Goal: Task Accomplishment & Management: Use online tool/utility

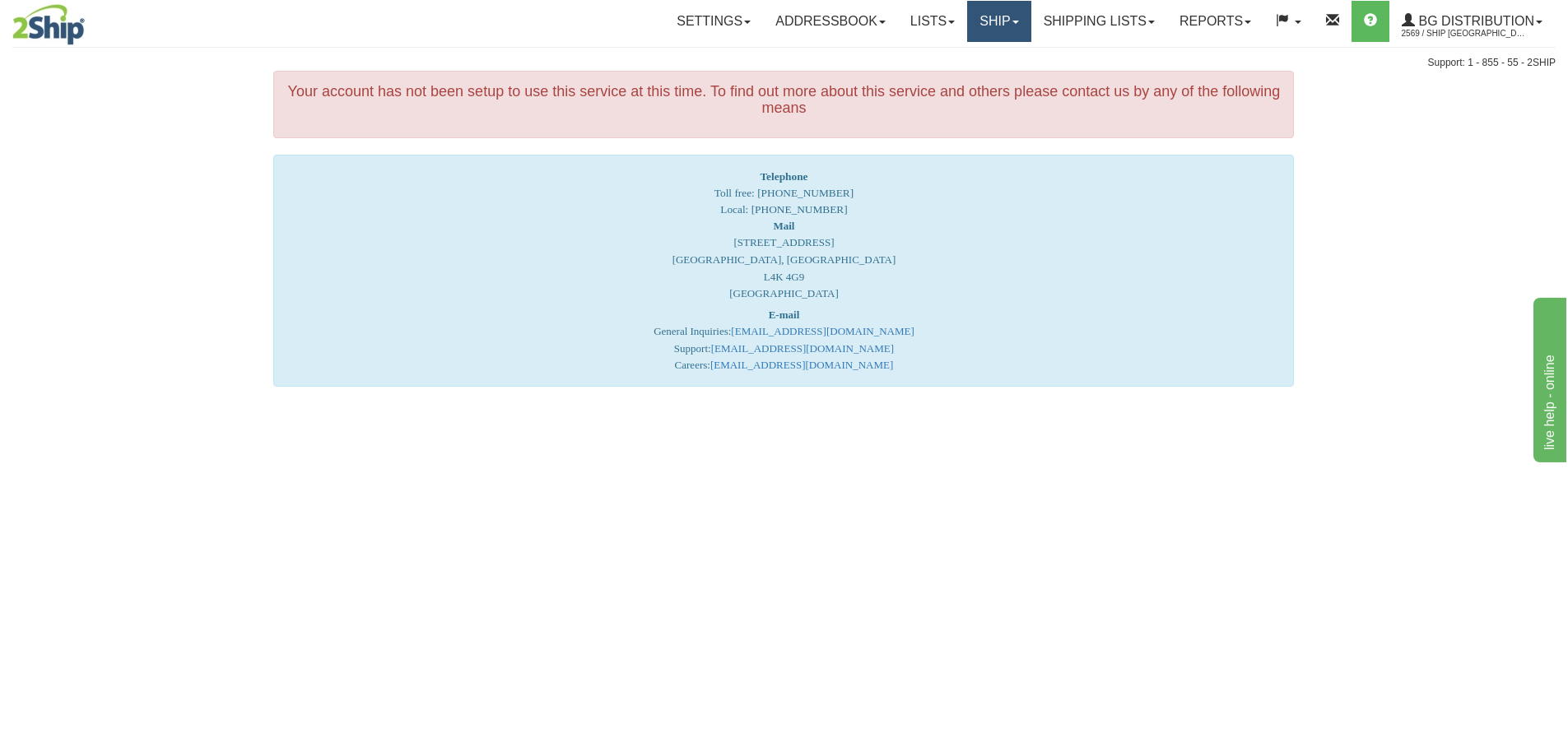
click at [994, 16] on link "Ship" at bounding box center [999, 22] width 63 height 41
click at [950, 59] on span "Ship Screen" at bounding box center [949, 58] width 62 height 13
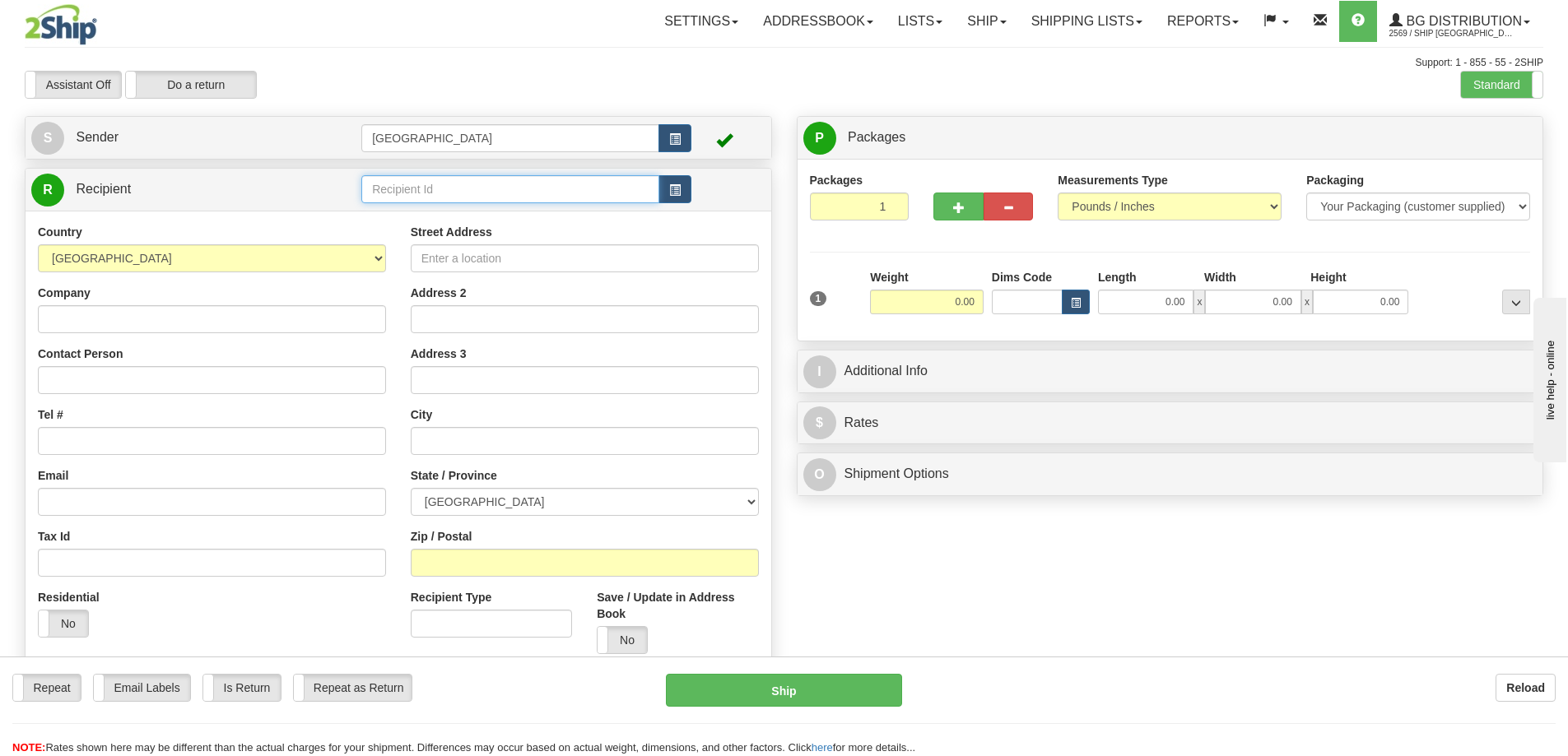
click at [419, 185] on input "text" at bounding box center [510, 189] width 298 height 28
click at [401, 215] on div "80055" at bounding box center [507, 214] width 282 height 18
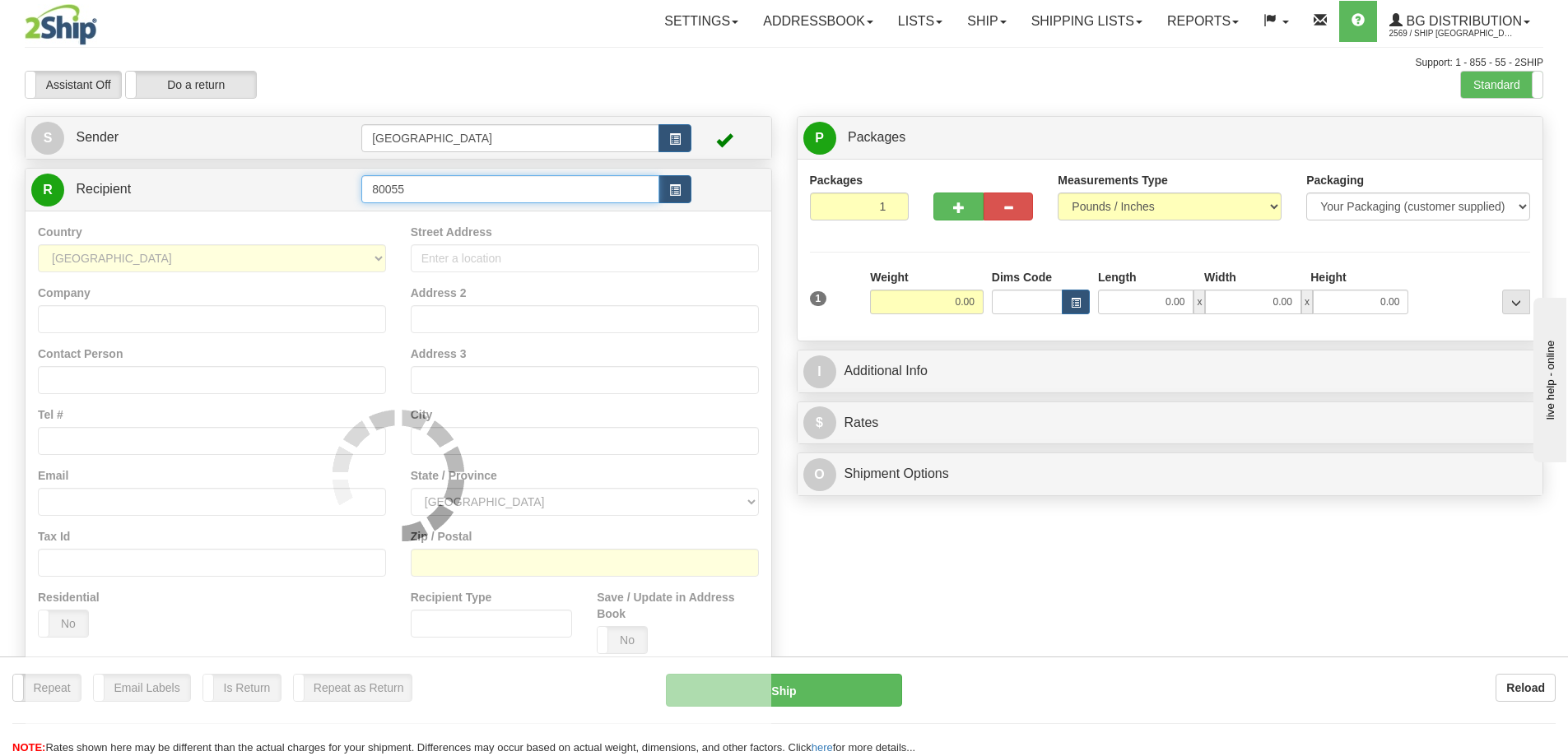
type input "80055"
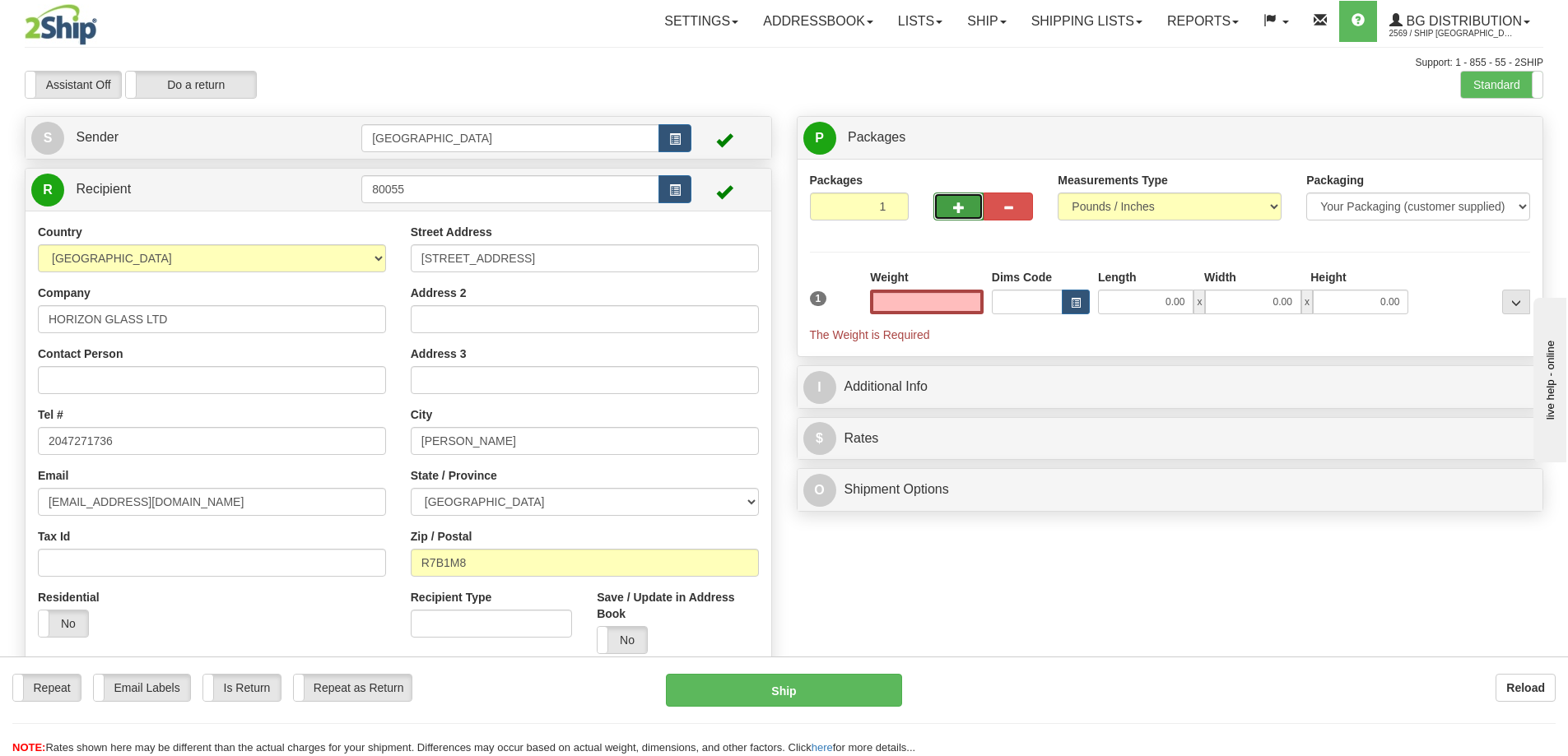
type input "0.00"
click at [959, 205] on span "button" at bounding box center [959, 207] width 11 height 10
type input "2"
click at [1484, 139] on span "Package Level" at bounding box center [1495, 139] width 65 height 11
radio input "true"
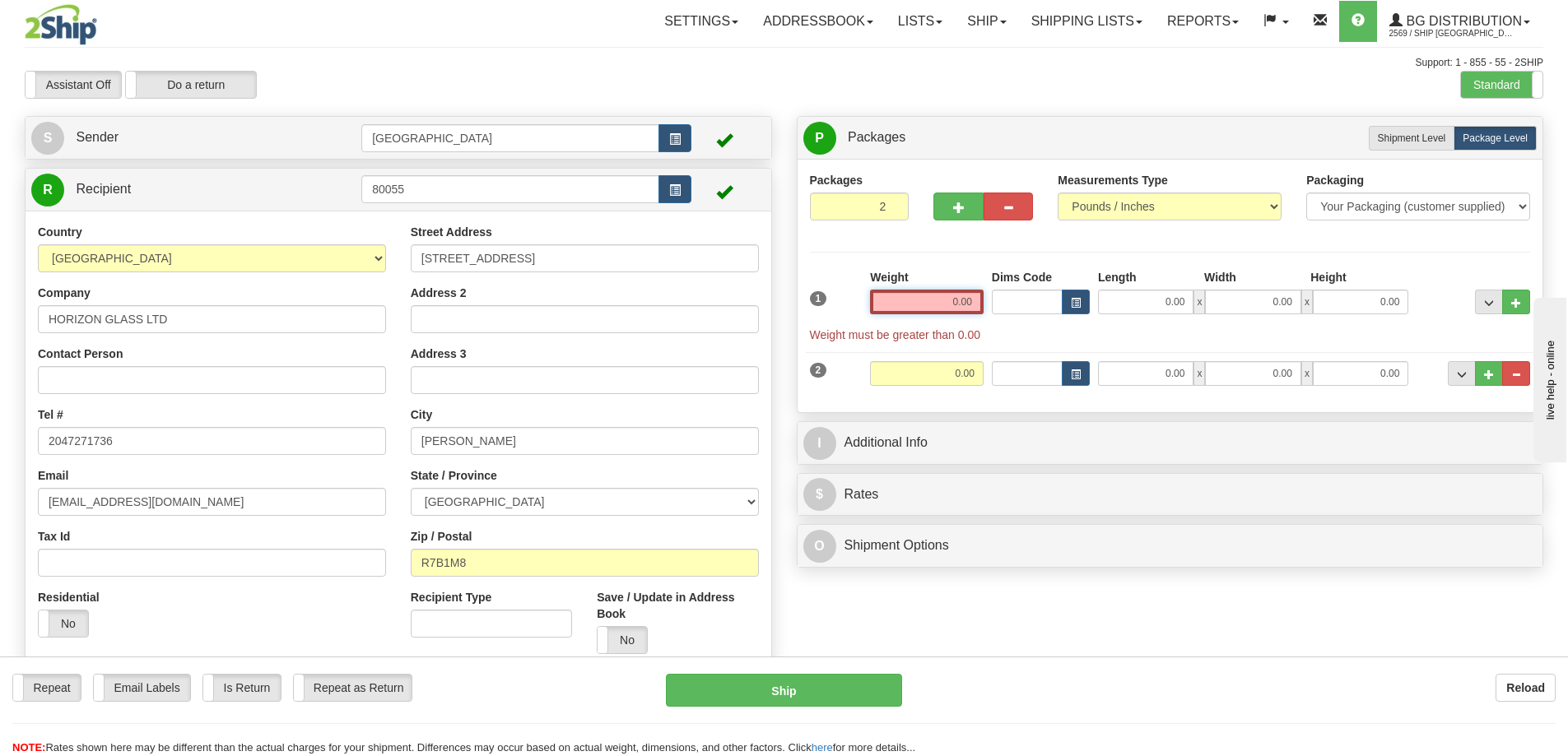
click at [970, 302] on input "0.00" at bounding box center [927, 302] width 113 height 25
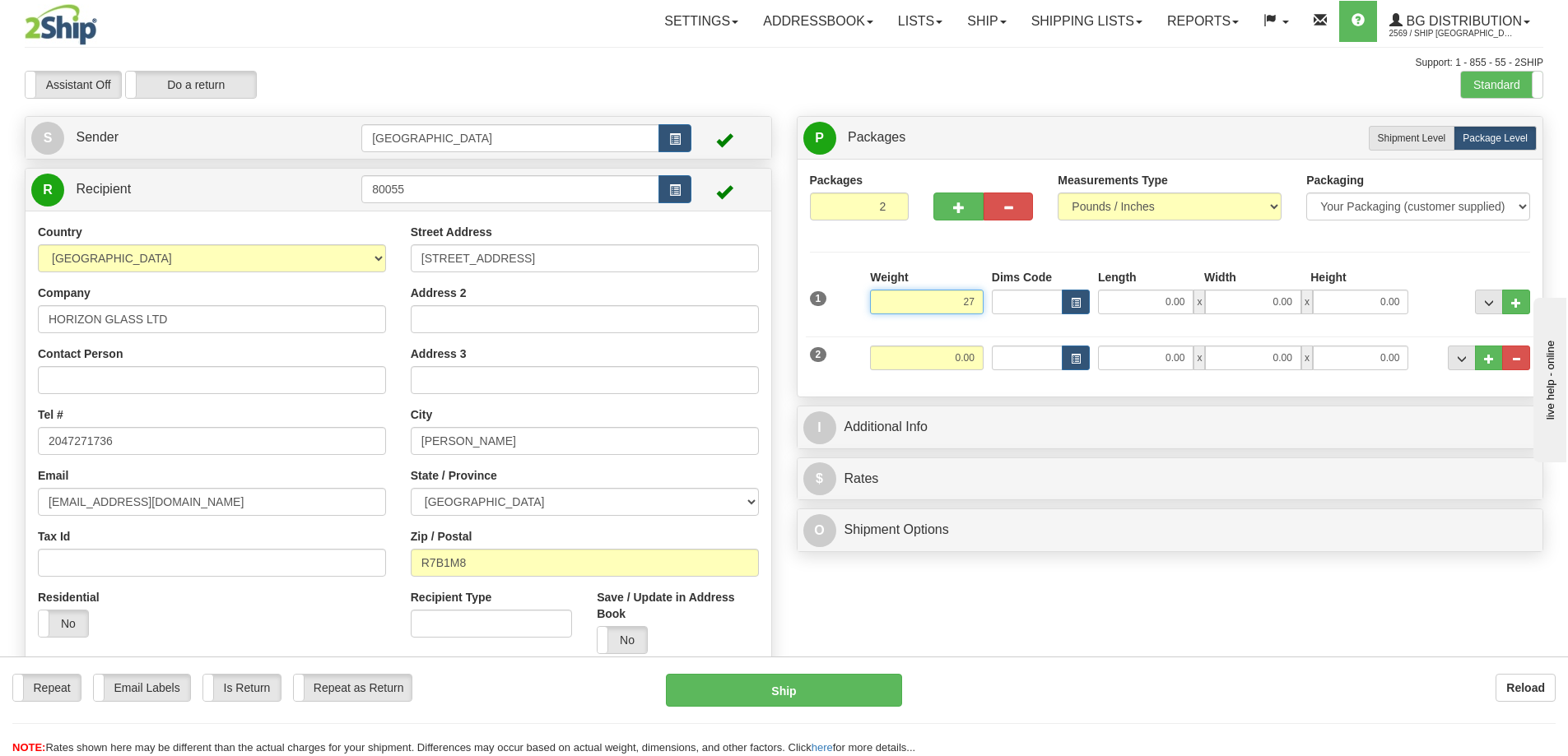
type input "27.00"
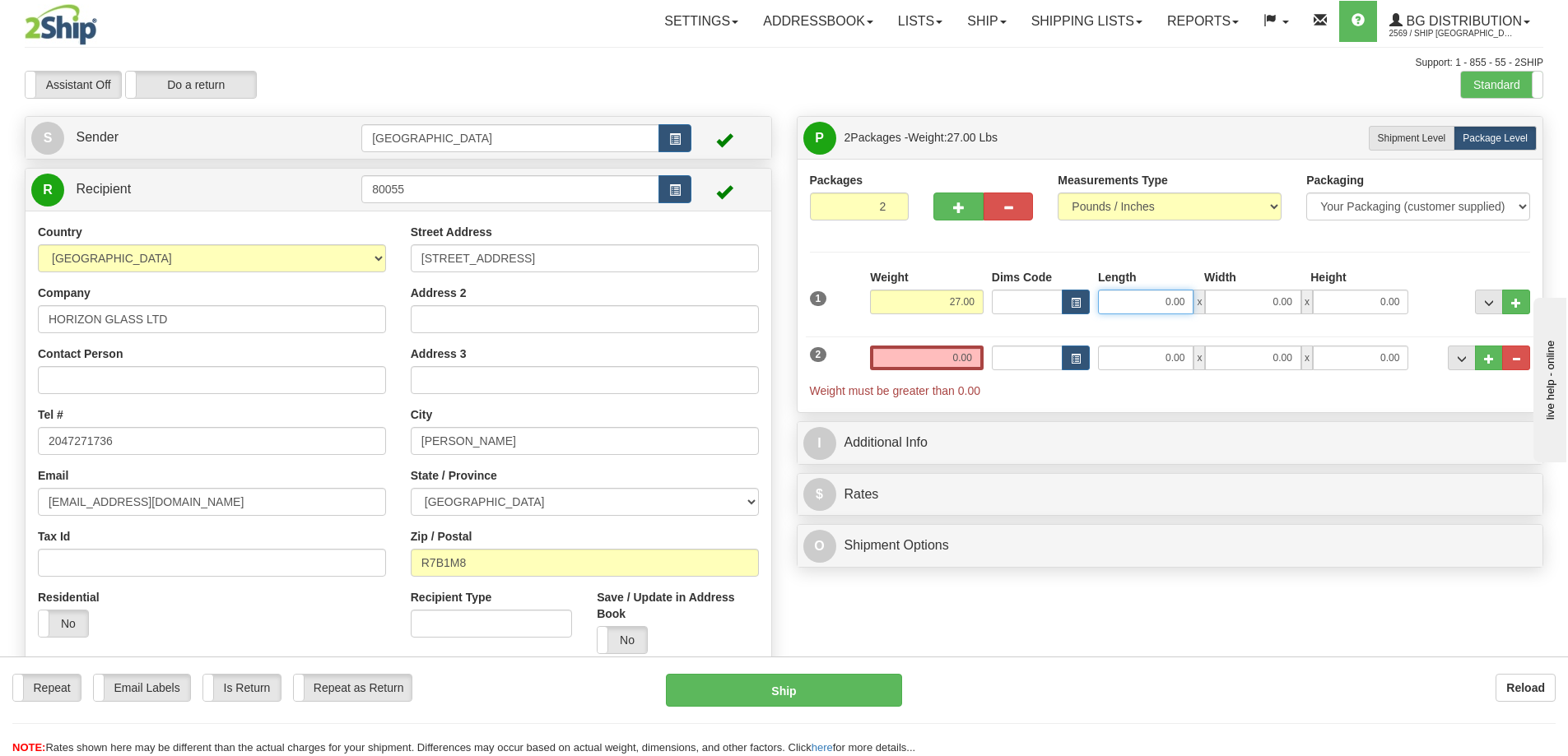
click at [1184, 303] on input "0.00" at bounding box center [1146, 302] width 95 height 25
type input "28.00"
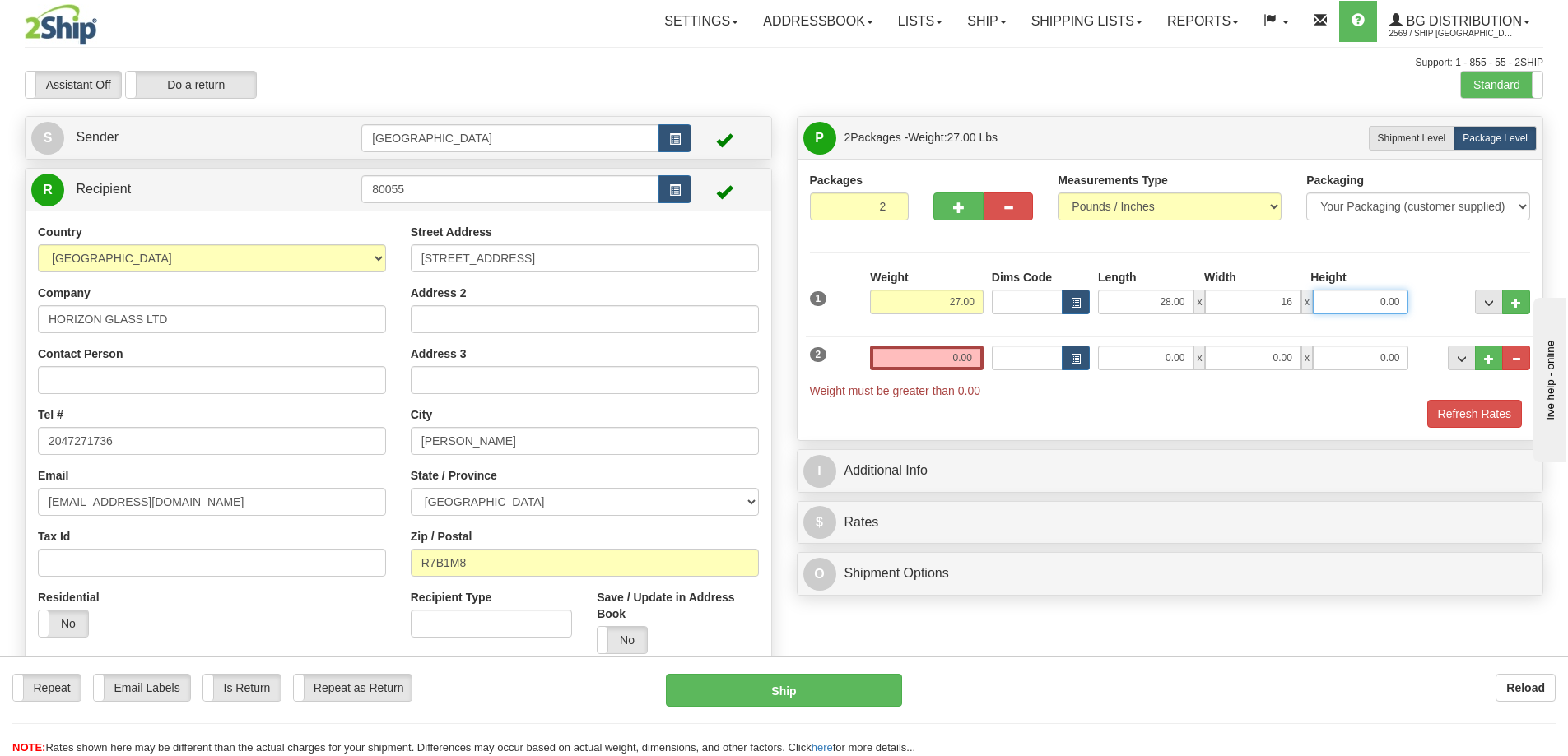
type input "16.00"
type input "4.00"
click at [970, 361] on input "0.00" at bounding box center [927, 358] width 113 height 25
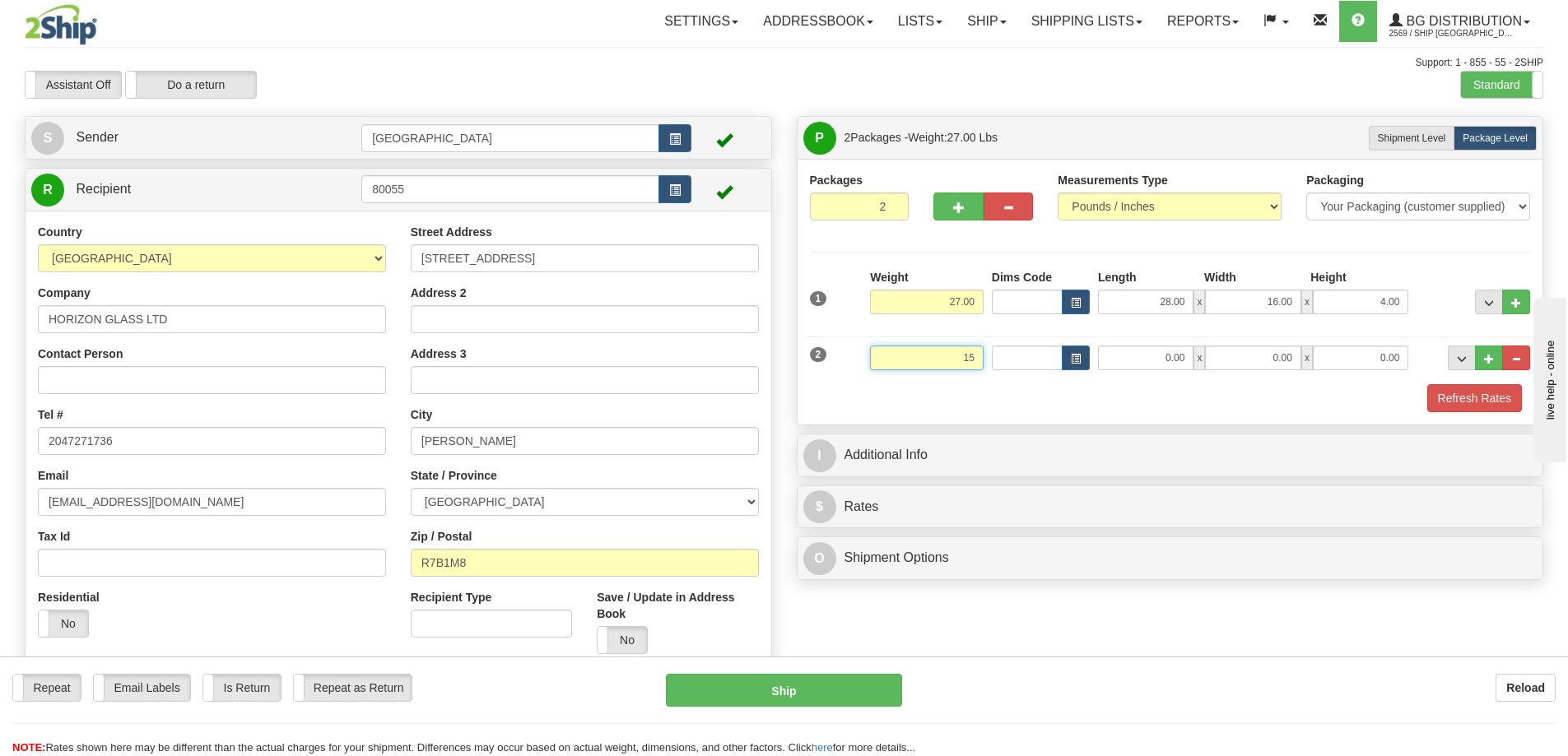
type input "15.00"
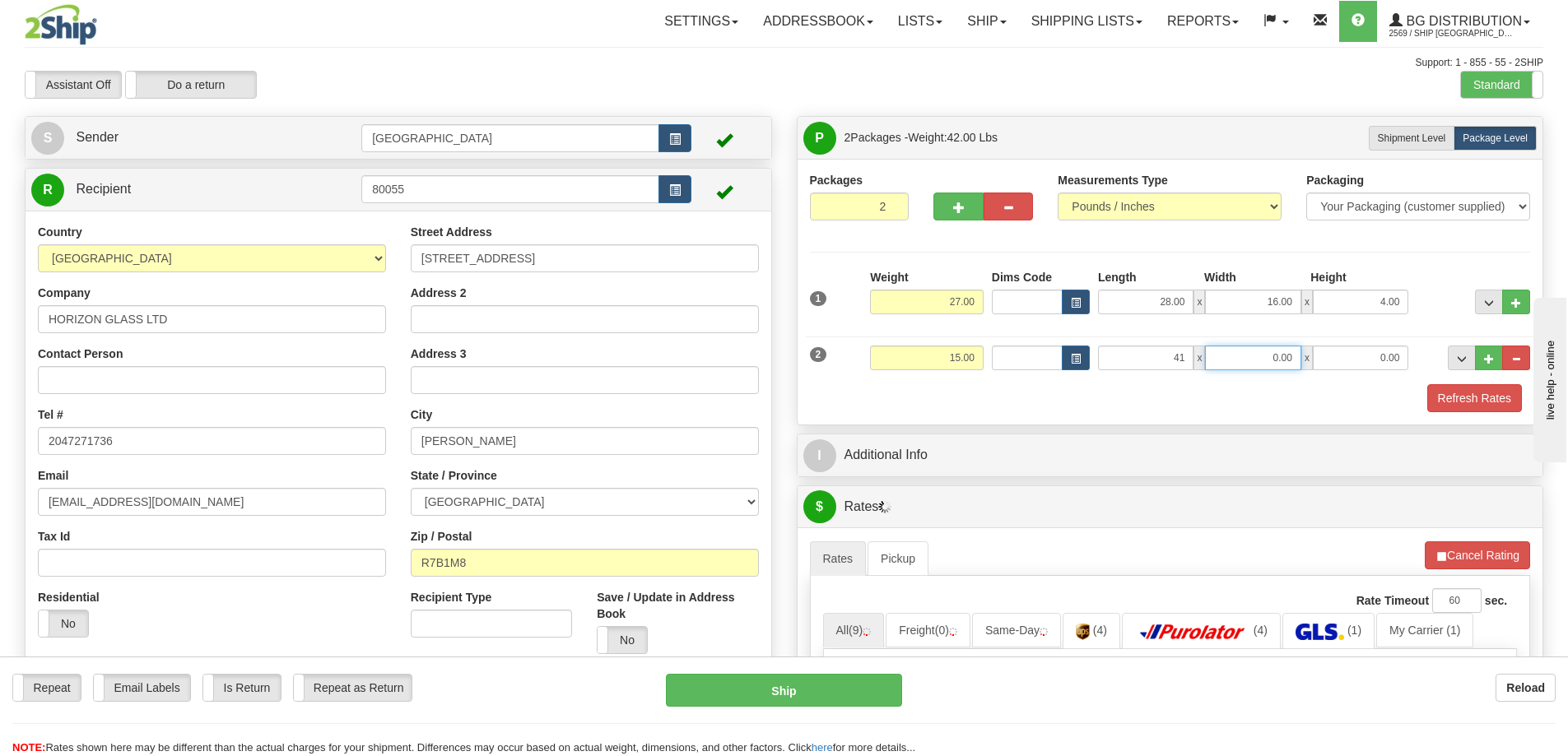
type input "41.00"
type input "5.00"
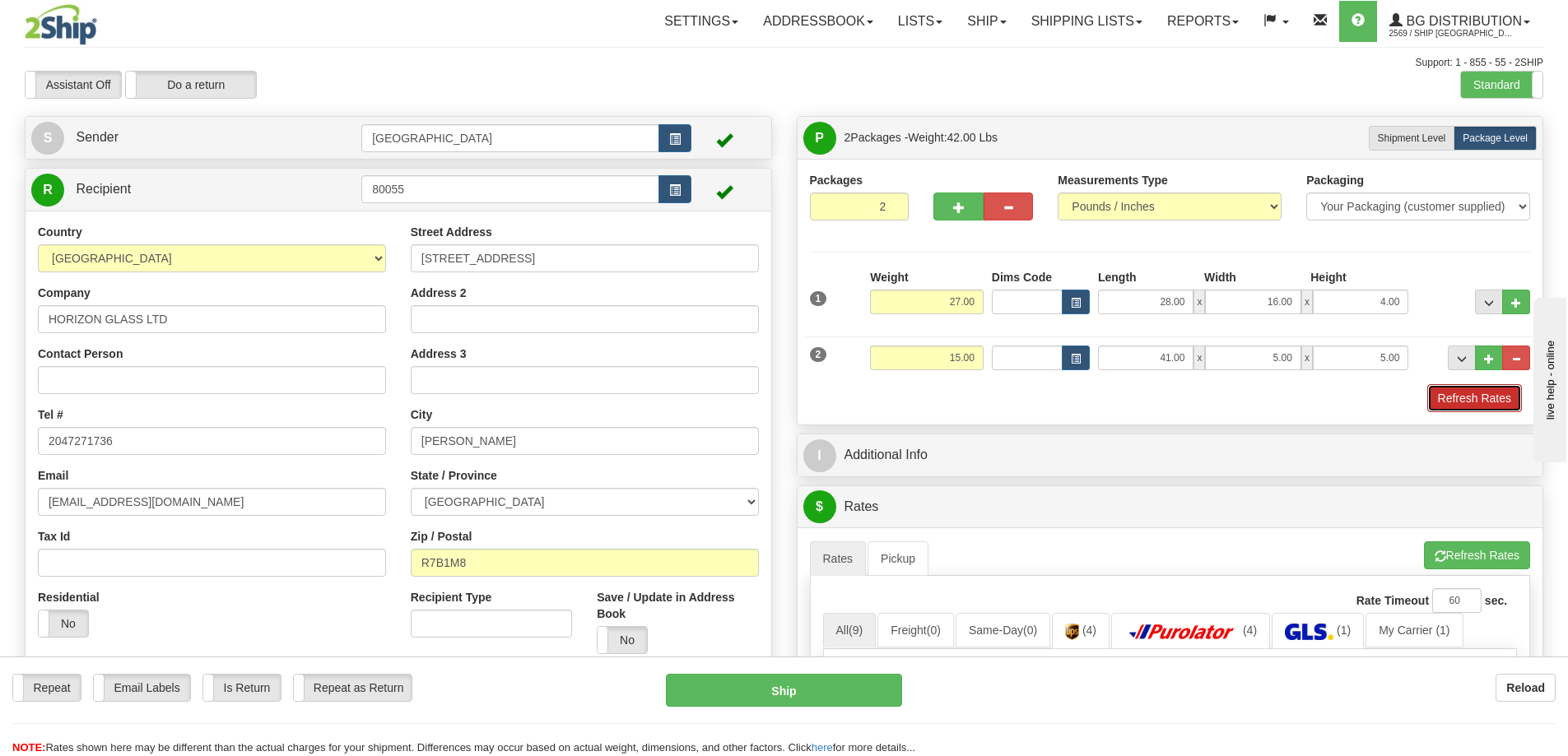
click at [1457, 398] on button "Refresh Rates" at bounding box center [1475, 399] width 94 height 28
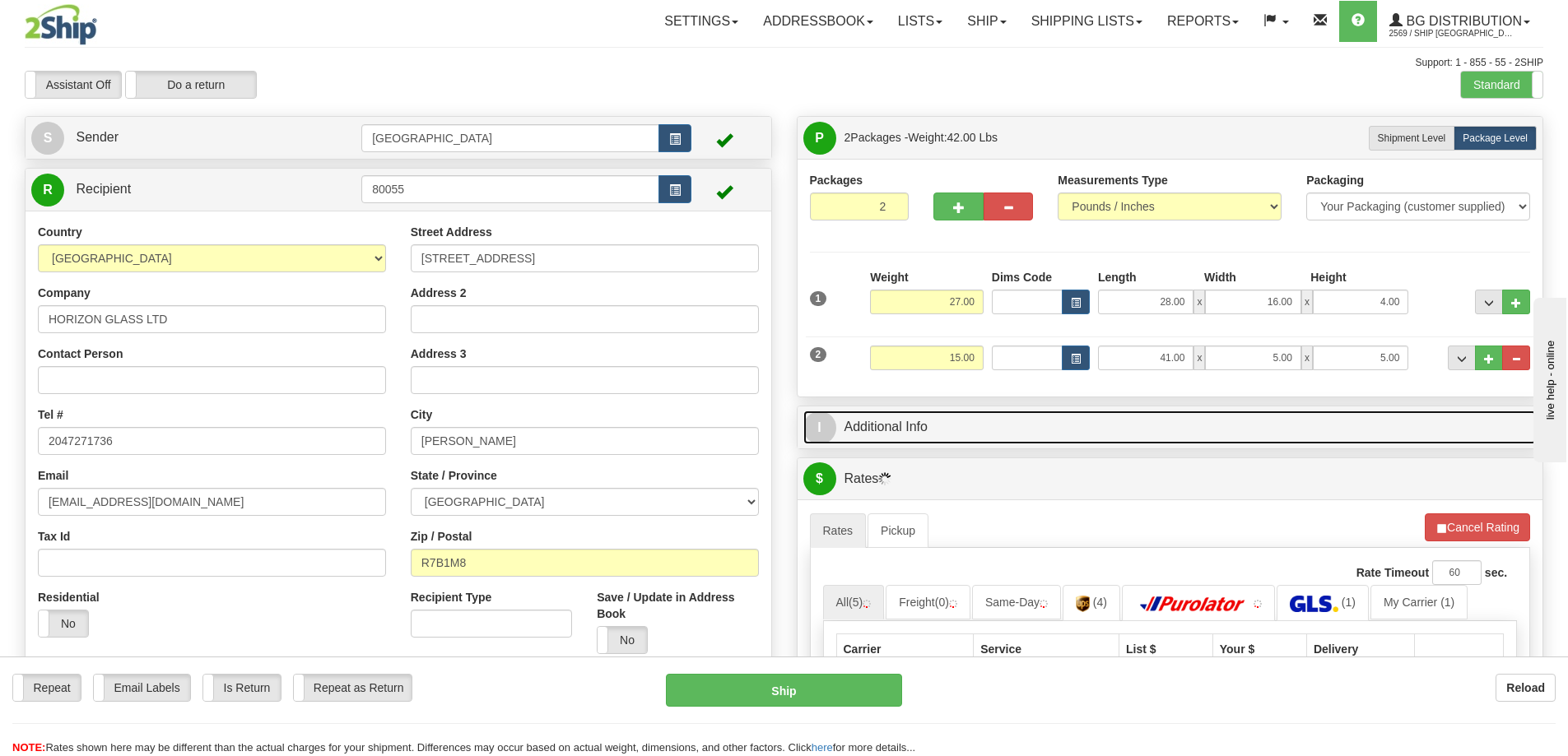
click at [1067, 428] on link "I Additional Info" at bounding box center [1170, 428] width 734 height 34
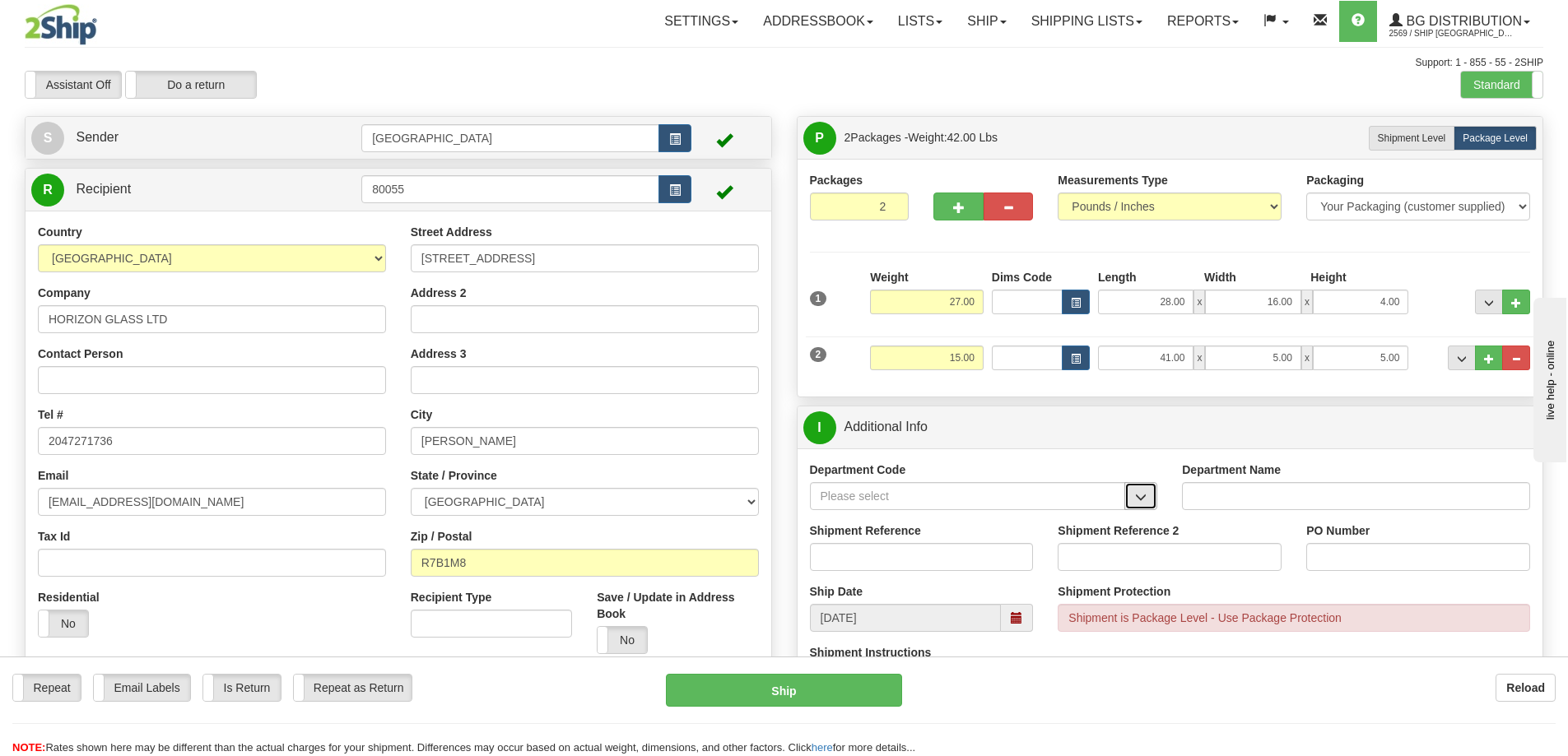
click at [1134, 493] on button "button" at bounding box center [1141, 497] width 33 height 28
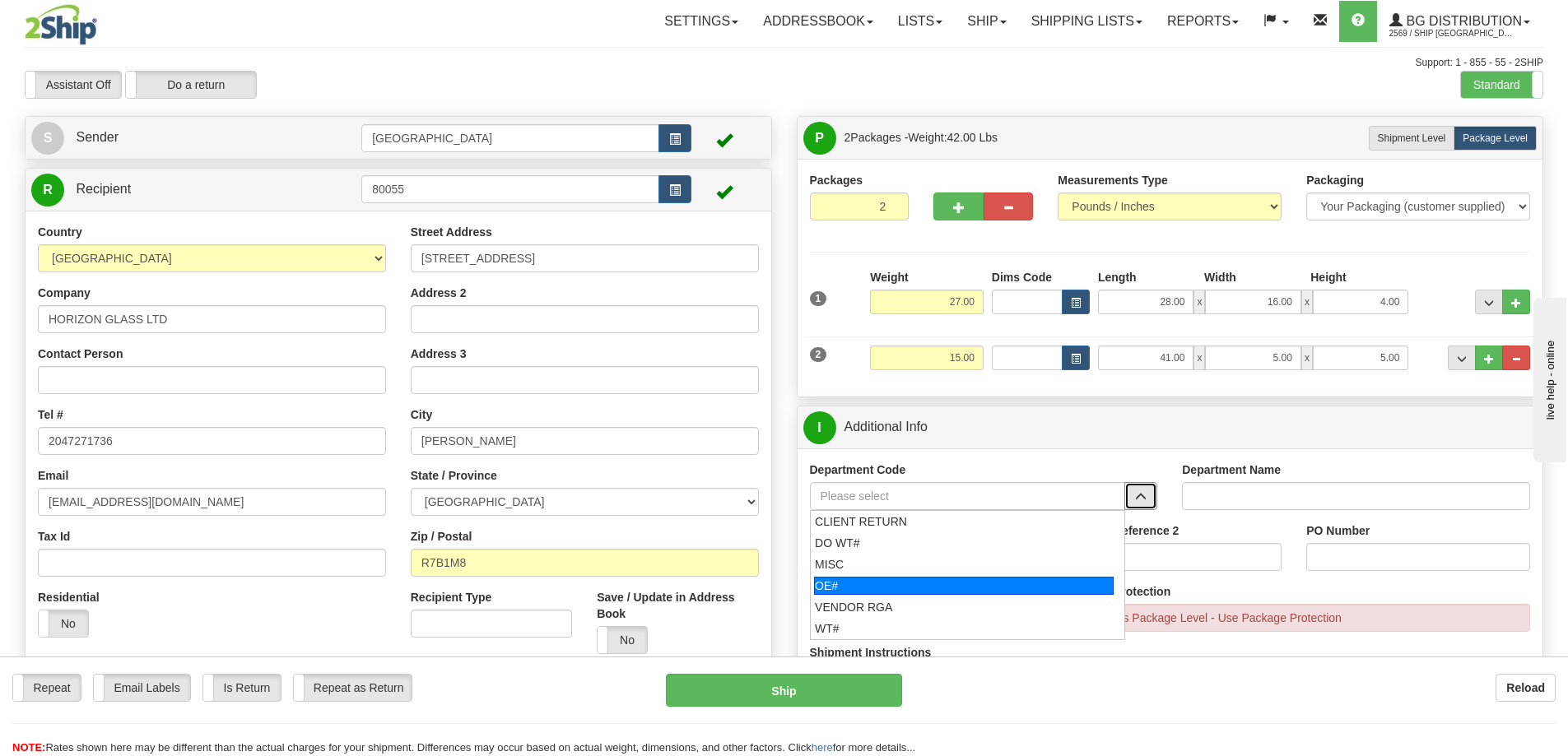
click at [854, 588] on div "OE#" at bounding box center [965, 585] width 300 height 18
type input "OE#"
type input "ORDERS"
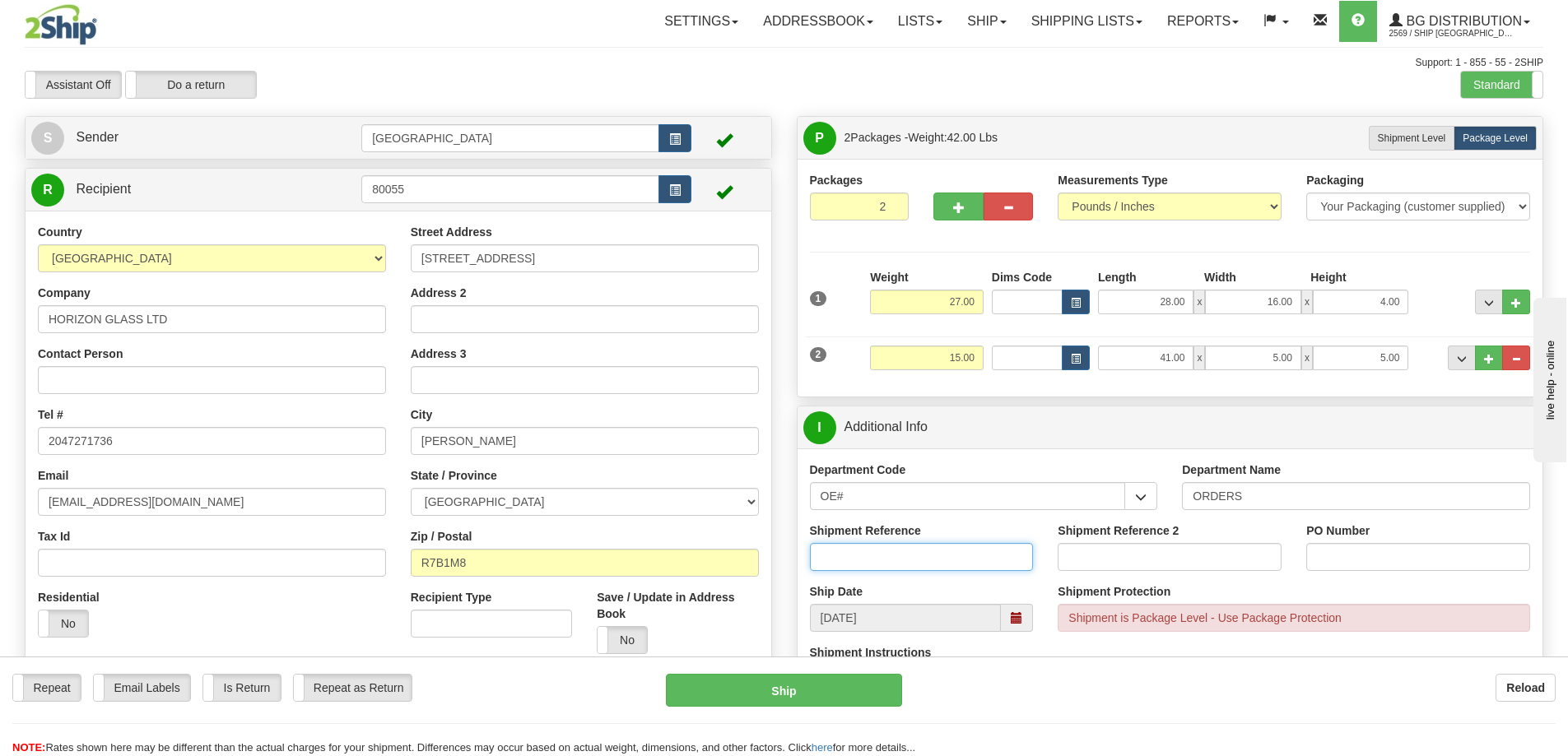
click at [977, 548] on input "Shipment Reference" at bounding box center [921, 557] width 223 height 28
type input "90040012-00"
click at [1347, 561] on input "PO Number" at bounding box center [1418, 557] width 223 height 28
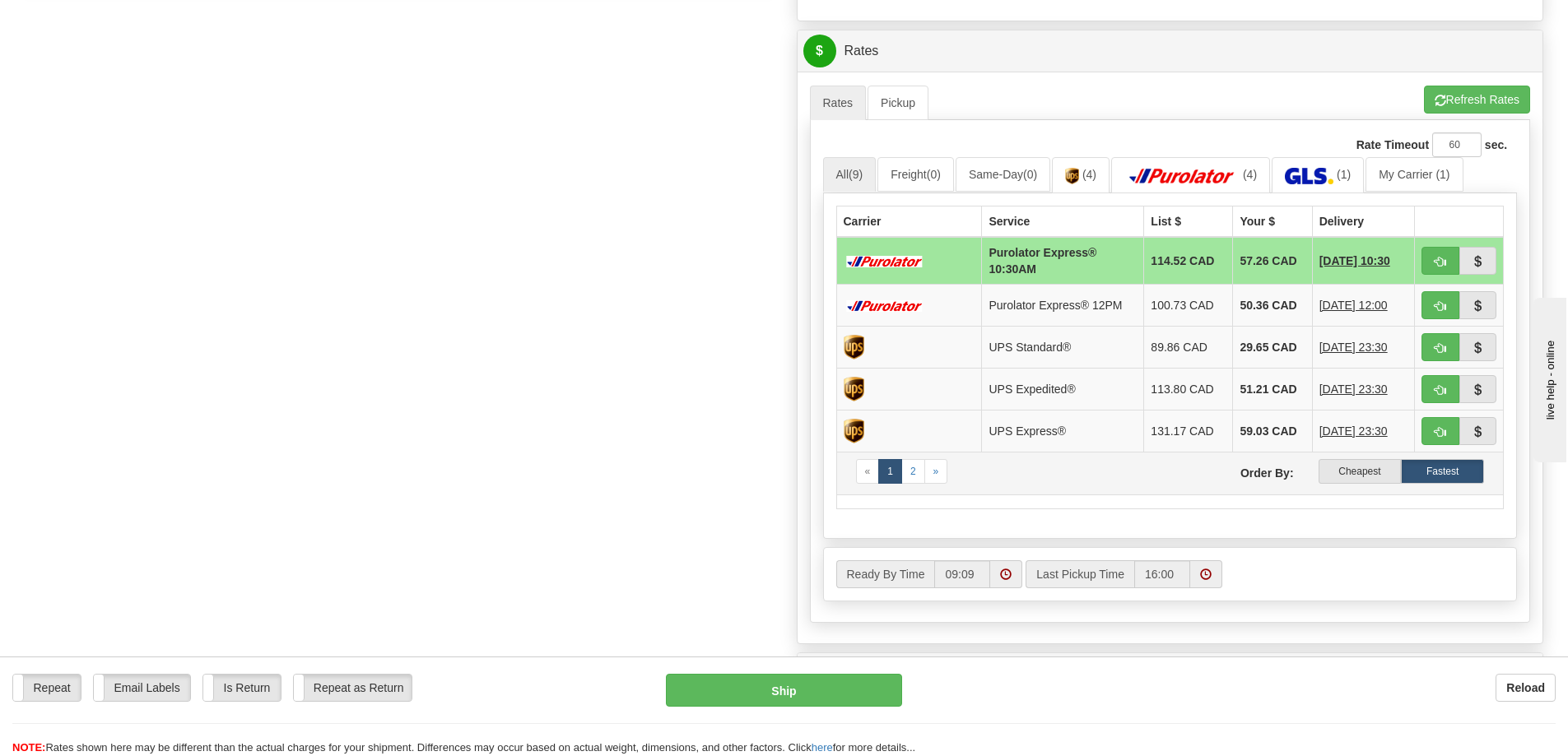
scroll to position [741, 0]
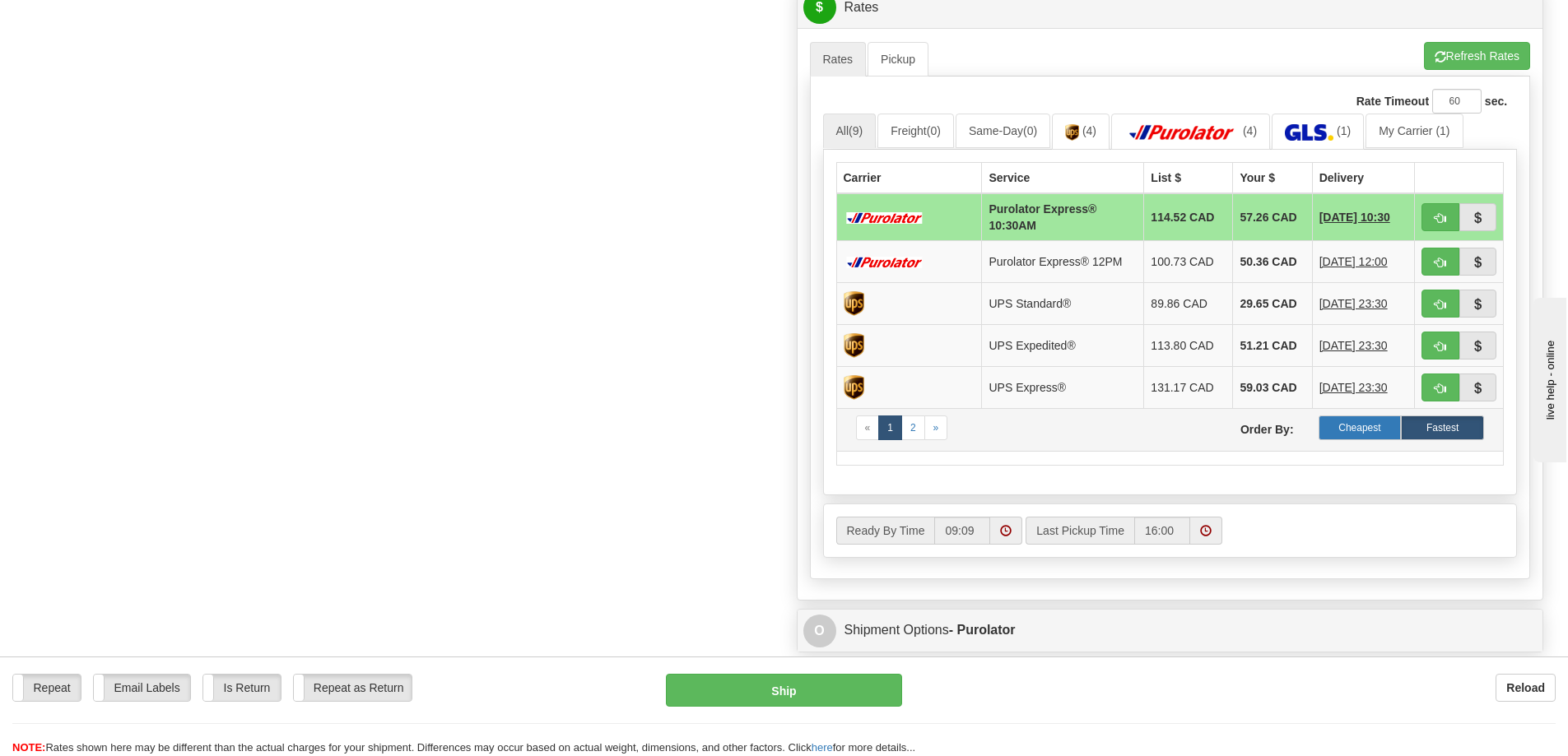
type input "4284"
click at [1346, 425] on label "Cheapest" at bounding box center [1361, 428] width 83 height 25
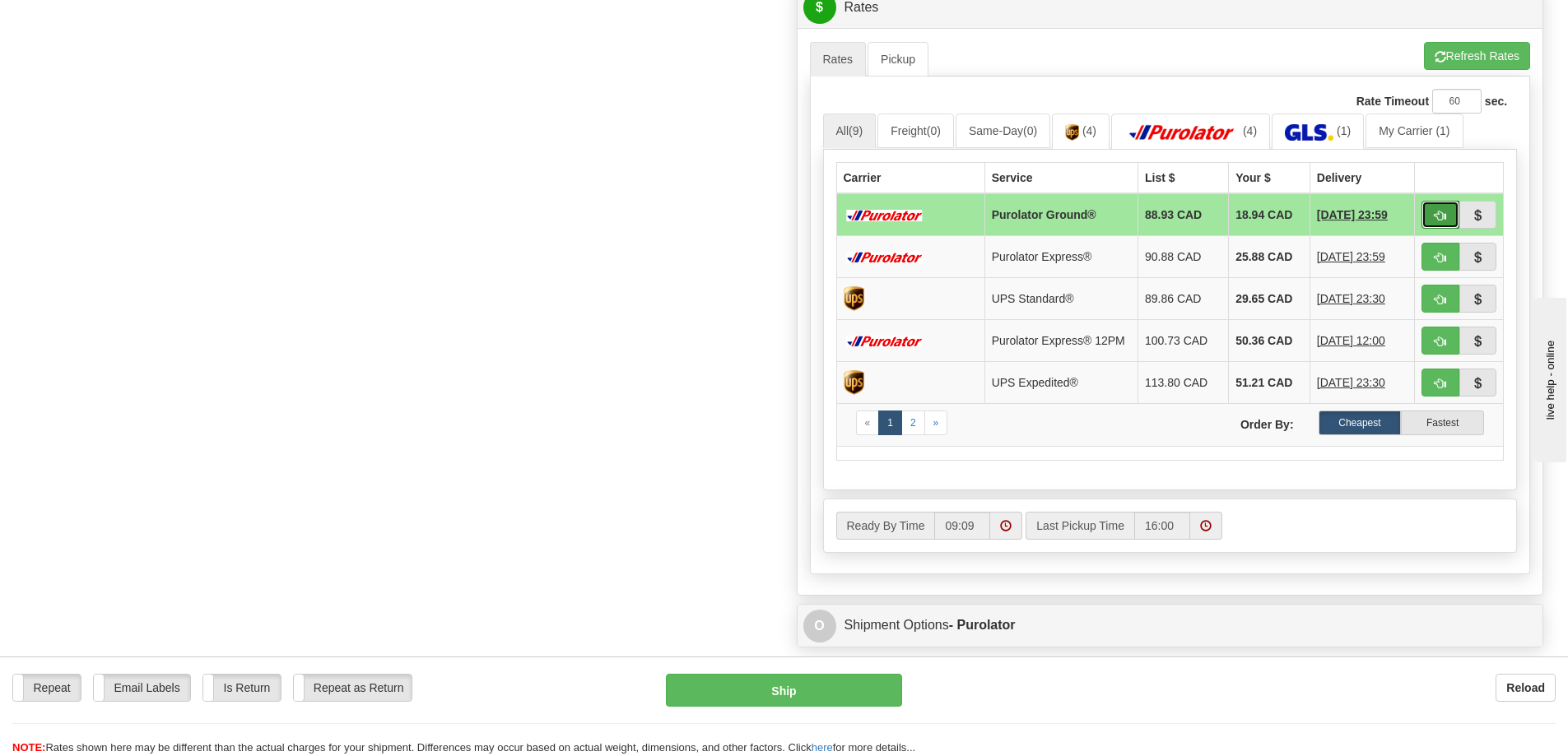
click at [1440, 213] on span "button" at bounding box center [1441, 216] width 11 height 10
type input "260"
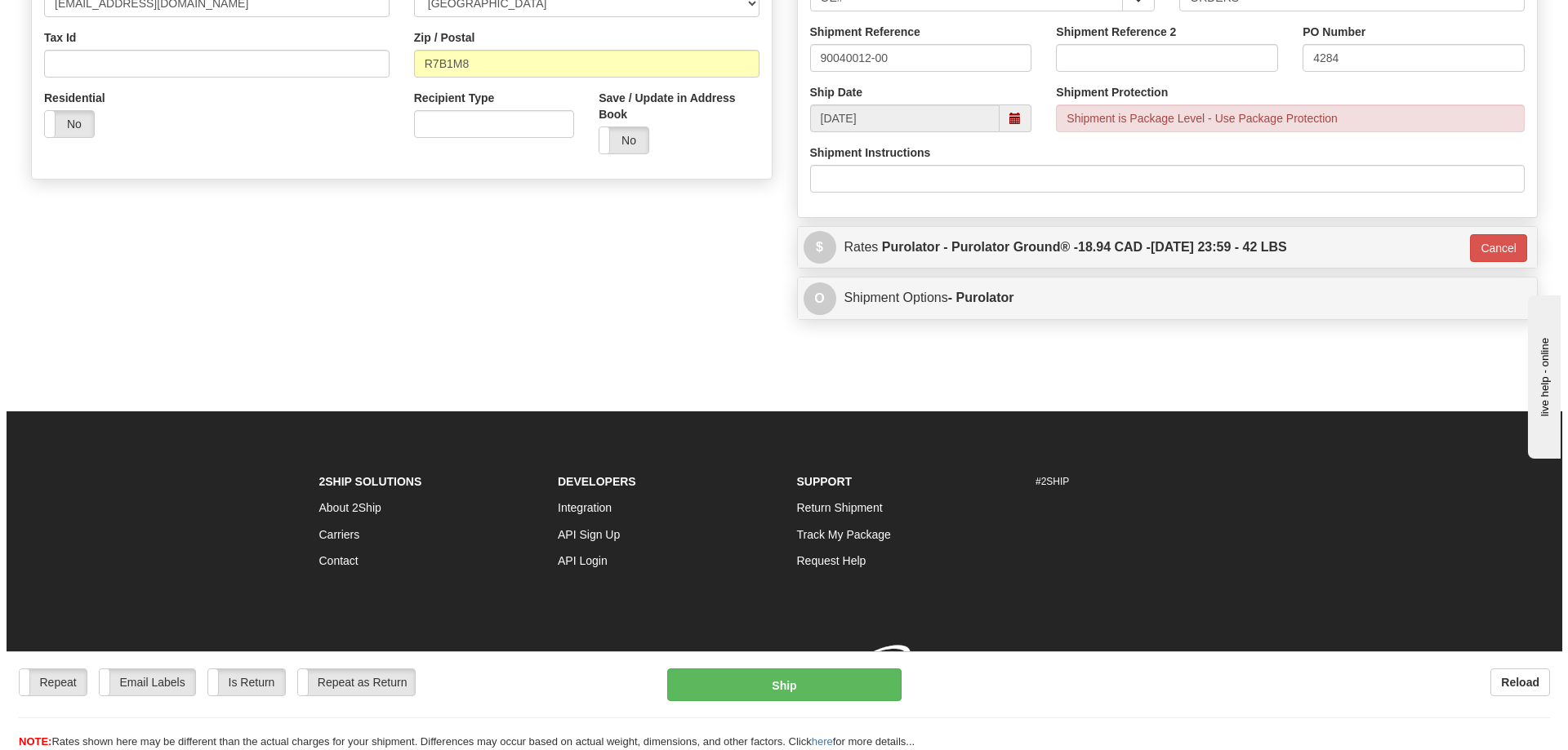
scroll to position [518, 0]
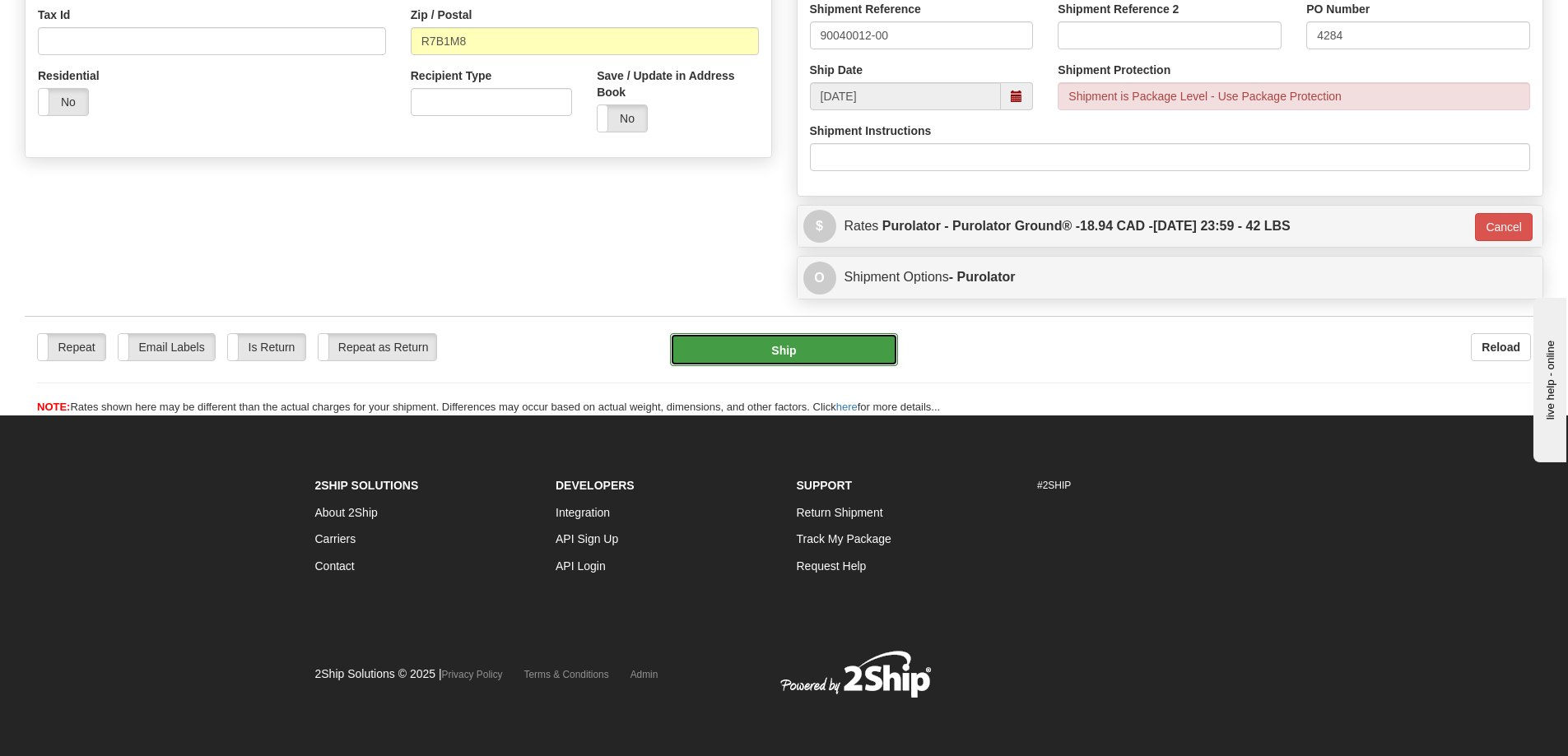
click at [823, 353] on button "Ship" at bounding box center [784, 350] width 228 height 33
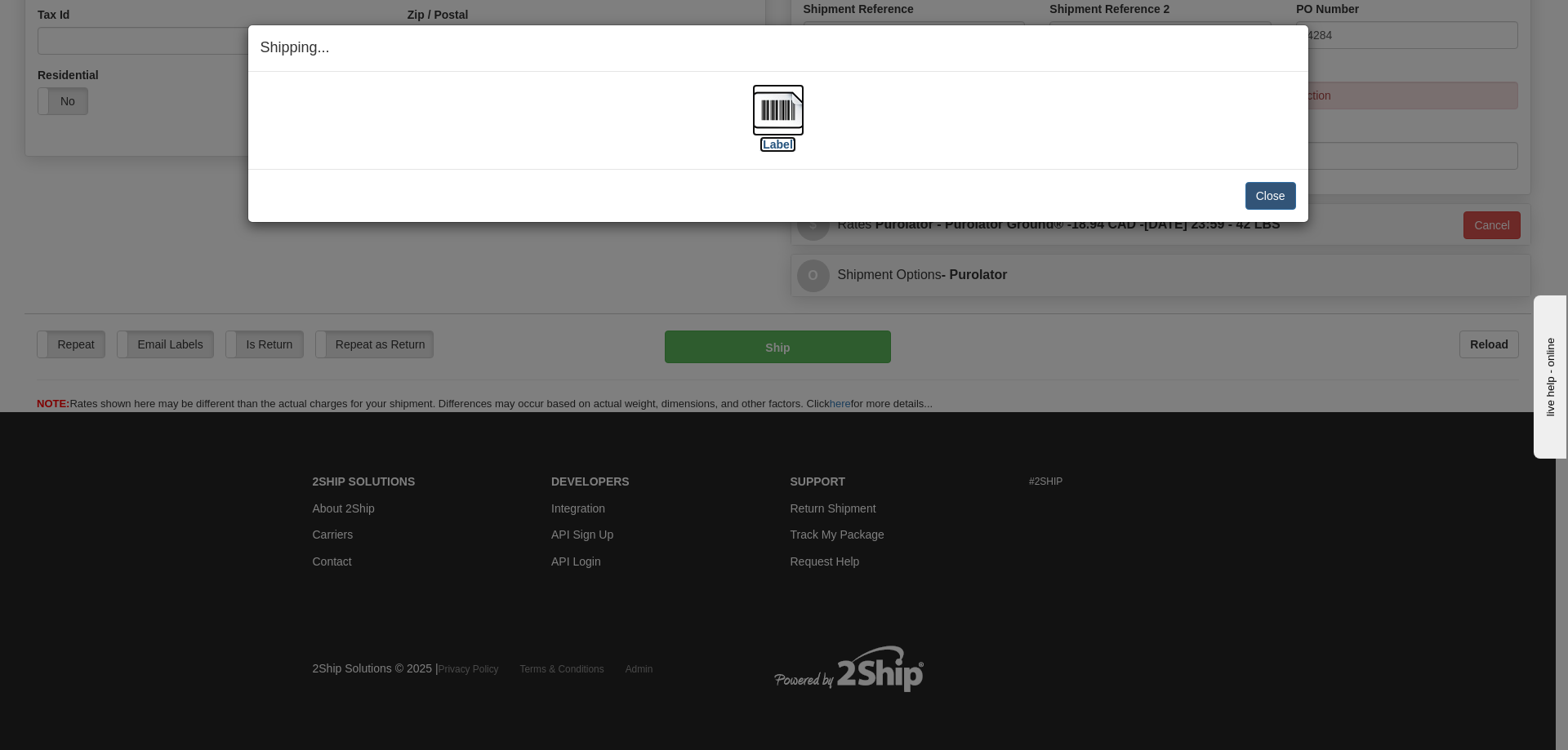
click at [776, 144] on label "[Label]" at bounding box center [778, 144] width 37 height 16
click at [1271, 197] on button "Close" at bounding box center [1271, 196] width 51 height 28
